Goal: Information Seeking & Learning: Learn about a topic

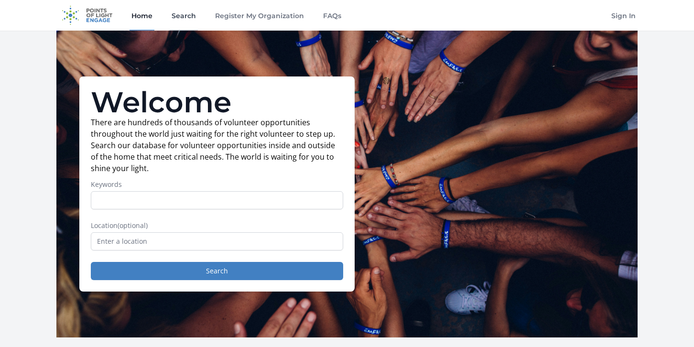
click at [187, 12] on link "Search" at bounding box center [184, 15] width 28 height 31
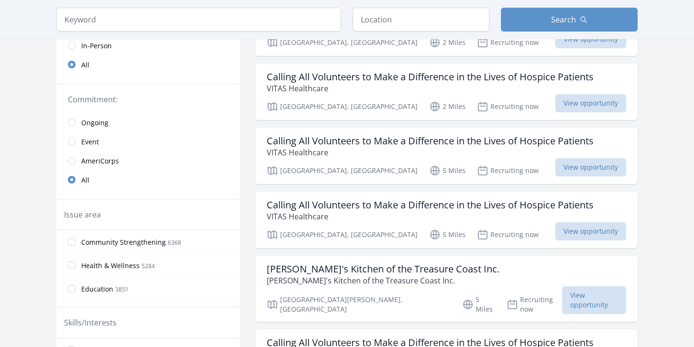
scroll to position [143, 0]
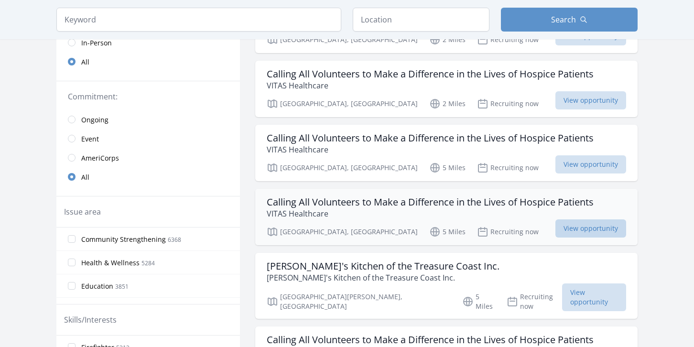
click at [607, 224] on span "View opportunity" at bounding box center [590, 228] width 71 height 18
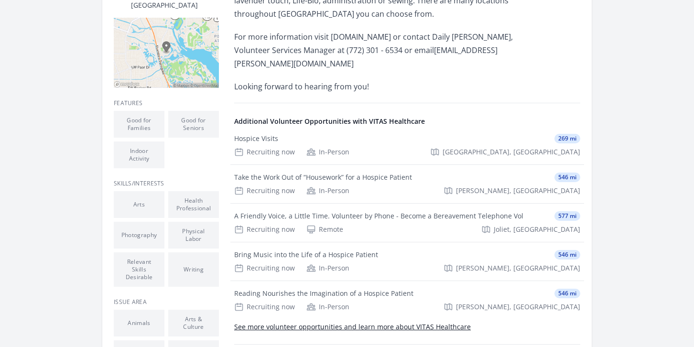
scroll to position [335, 0]
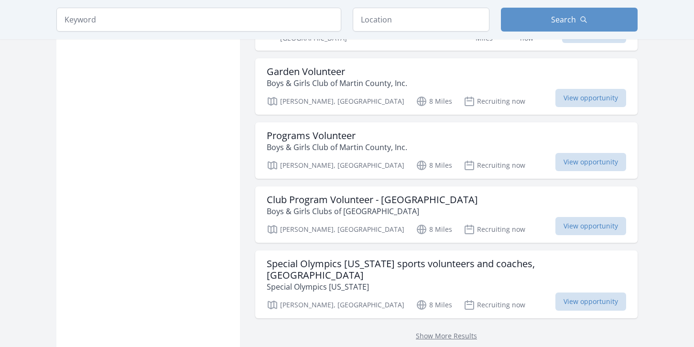
scroll to position [1147, 0]
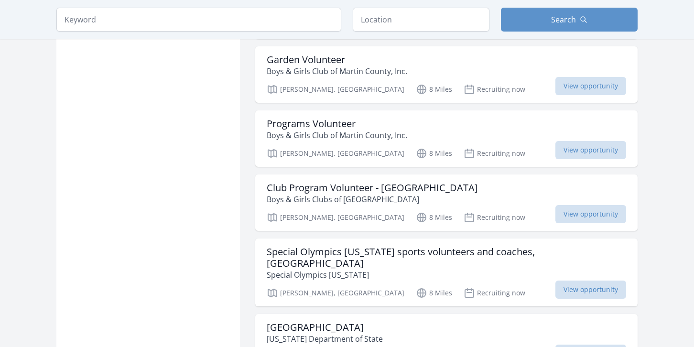
scroll to position [1338, 0]
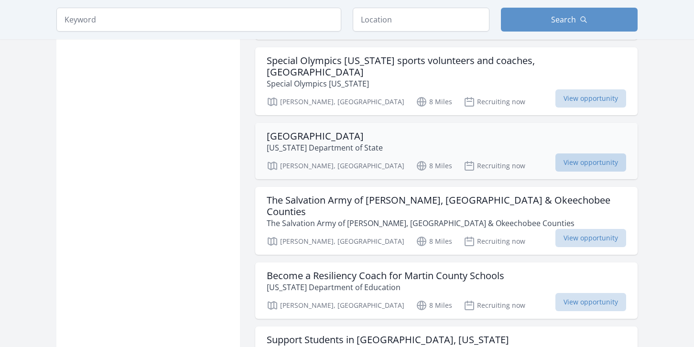
click at [579, 153] on span "View opportunity" at bounding box center [590, 162] width 71 height 18
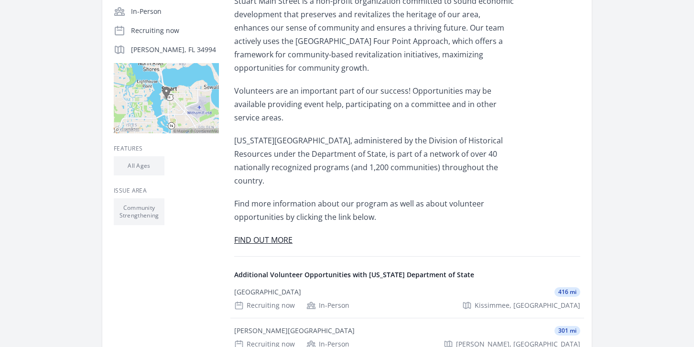
scroll to position [287, 0]
